Goal: Navigation & Orientation: Find specific page/section

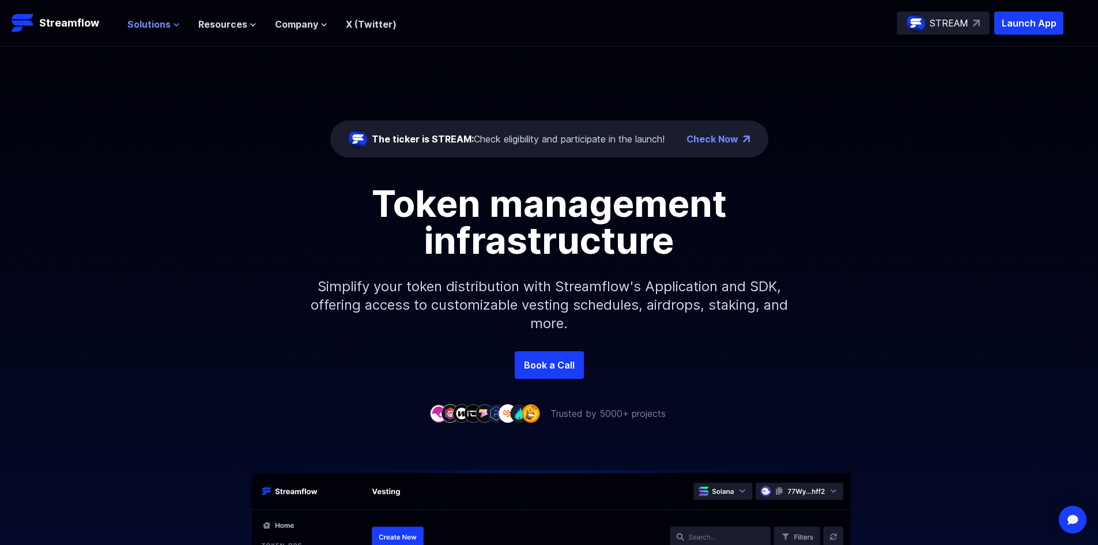
click at [150, 27] on span "Solutions" at bounding box center [148, 24] width 43 height 14
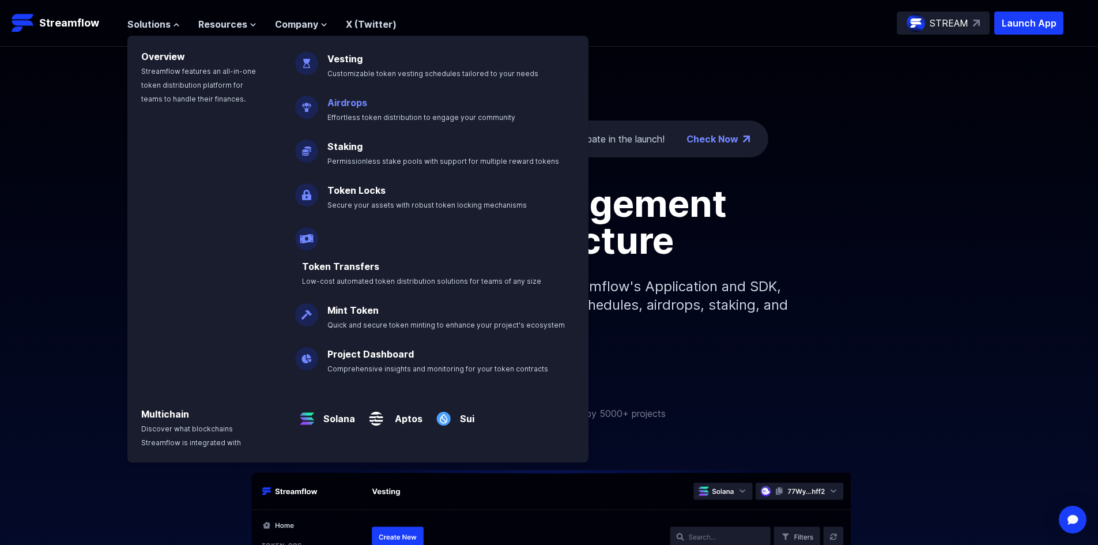
click at [363, 105] on link "Airdrops" at bounding box center [347, 103] width 40 height 12
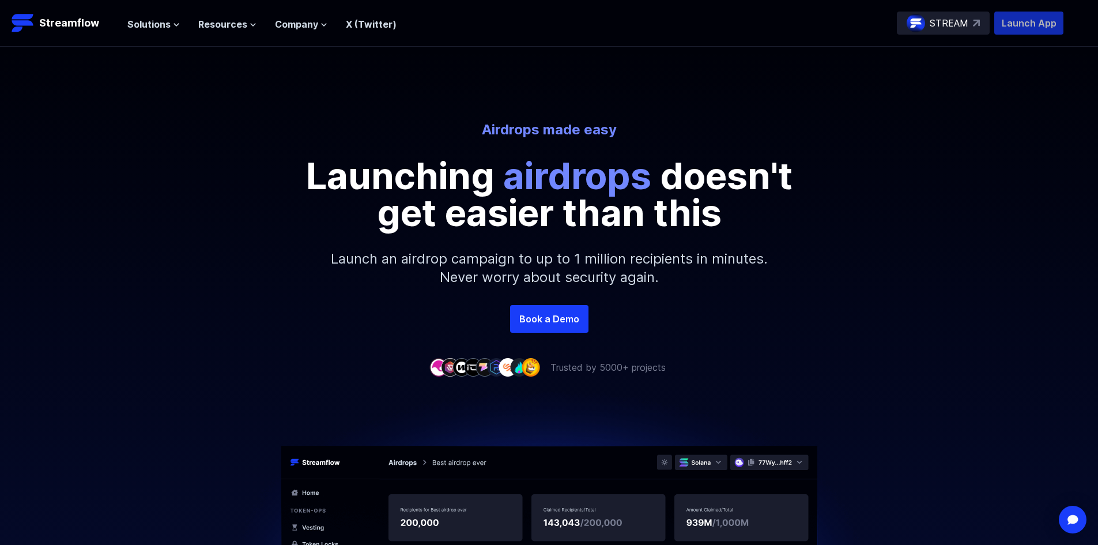
click at [1014, 31] on p "Launch App" at bounding box center [1028, 23] width 69 height 23
